Goal: Task Accomplishment & Management: Use online tool/utility

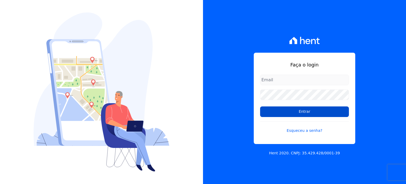
type input "paula.silva@senziani.com"
click at [295, 116] on input "Entrar" at bounding box center [304, 111] width 89 height 11
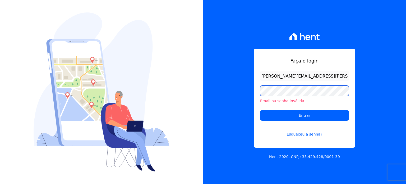
click at [199, 93] on div "Faça o login [PERSON_NAME][EMAIL_ADDRESS][PERSON_NAME][DOMAIN_NAME] Email ou se…" at bounding box center [203, 92] width 406 height 184
click at [260, 110] on input "Entrar" at bounding box center [304, 115] width 89 height 11
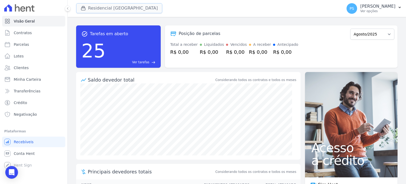
click at [100, 9] on button "Residencial [GEOGRAPHIC_DATA]" at bounding box center [119, 8] width 86 height 10
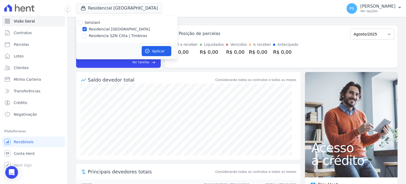
click at [89, 36] on label "Residencia SZN Citta | Timbiras" at bounding box center [118, 36] width 58 height 6
click at [87, 36] on input "Residencia SZN Citta | Timbiras" at bounding box center [85, 36] width 4 height 4
checkbox input "true"
click at [103, 31] on label "Residencial [GEOGRAPHIC_DATA]" at bounding box center [119, 29] width 61 height 6
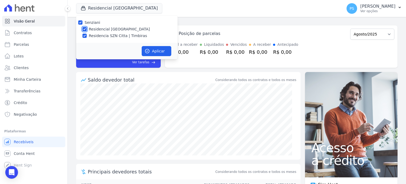
click at [87, 31] on input "Residencial [GEOGRAPHIC_DATA]" at bounding box center [85, 29] width 4 height 4
checkbox input "false"
click at [158, 50] on button "Aplicar" at bounding box center [157, 51] width 30 height 10
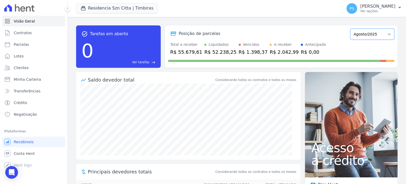
click at [383, 32] on select "Junho/2025 Julho/2025 Agosto/2025 Setembro/2025 Outubro/2025 Novembro/2025 Deze…" at bounding box center [373, 34] width 44 height 11
click at [388, 8] on p "[PERSON_NAME]" at bounding box center [378, 6] width 35 height 5
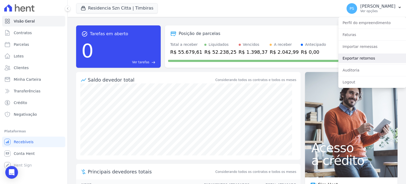
click at [360, 58] on link "Exportar retornos" at bounding box center [373, 58] width 68 height 10
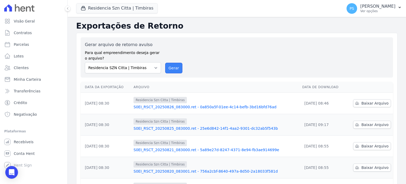
click at [174, 70] on button "Gerar" at bounding box center [173, 68] width 17 height 11
